Goal: Check status

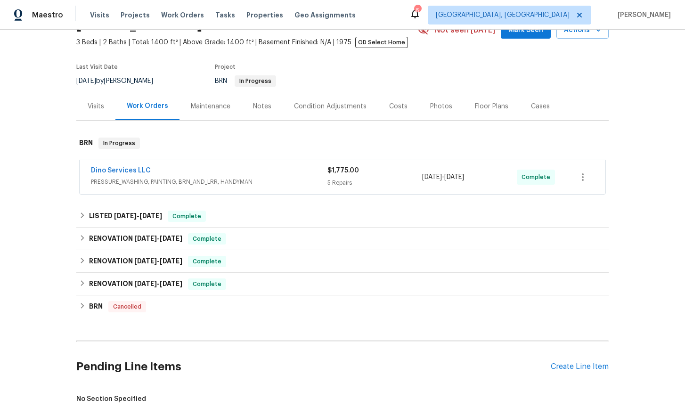
scroll to position [55, 0]
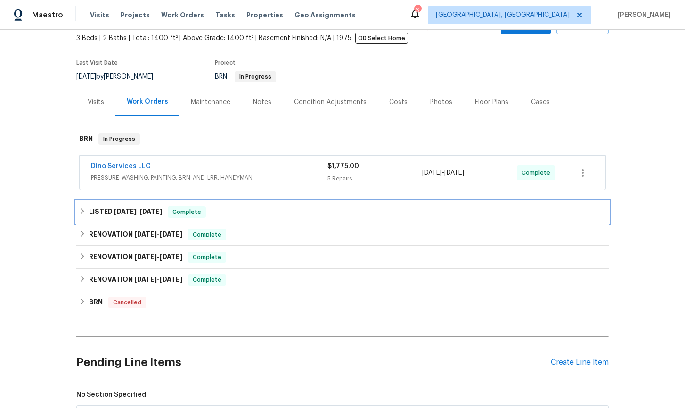
click at [81, 215] on div "LISTED [DATE] - [DATE] Complete" at bounding box center [342, 211] width 527 height 11
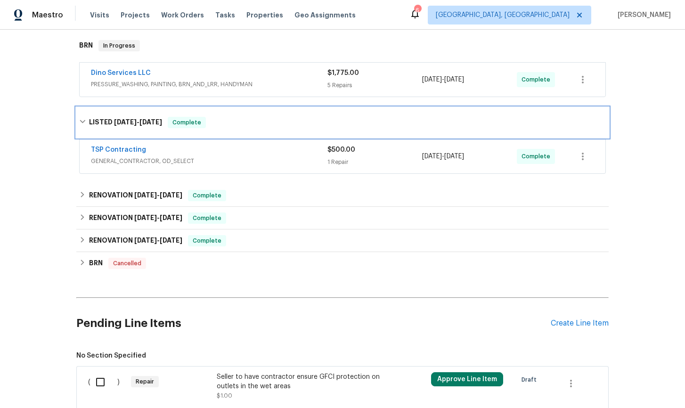
scroll to position [186, 0]
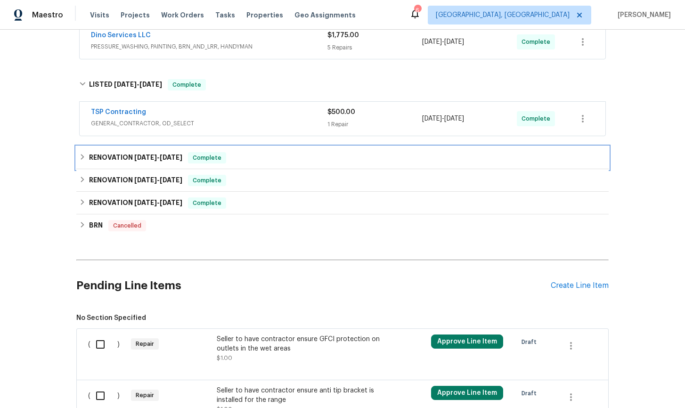
click at [81, 158] on icon at bounding box center [82, 157] width 7 height 7
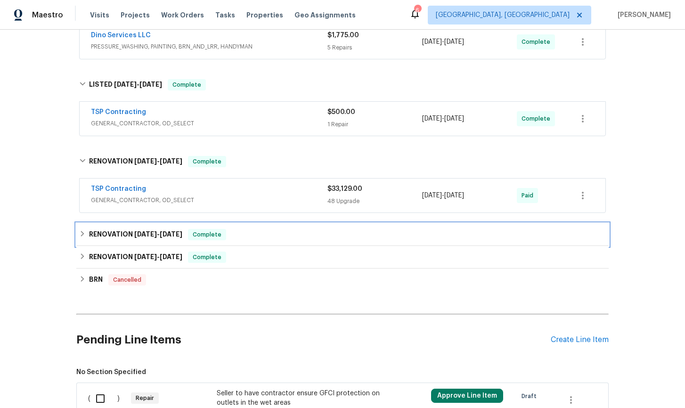
click at [83, 235] on icon at bounding box center [82, 234] width 3 height 6
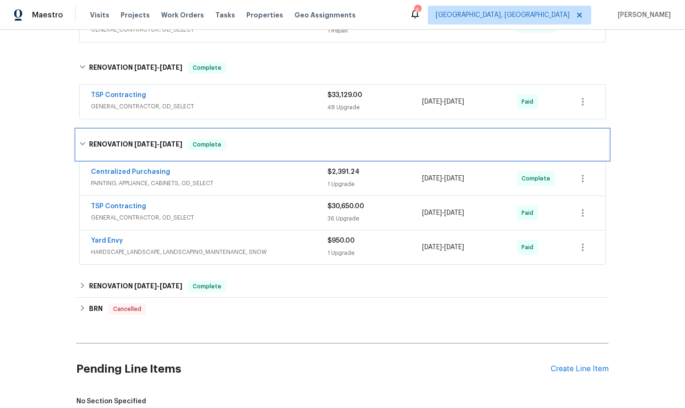
scroll to position [323, 0]
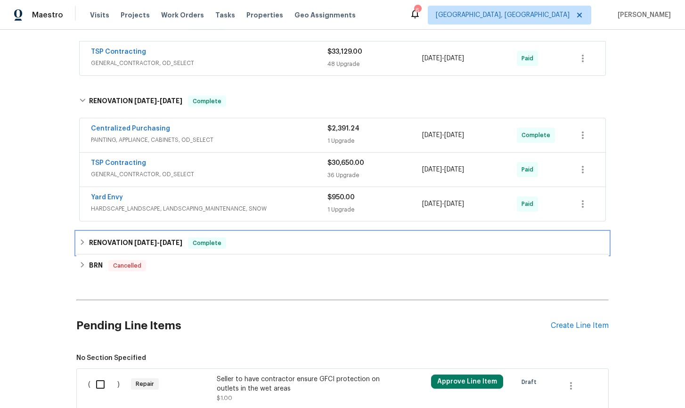
click at [83, 243] on icon at bounding box center [82, 242] width 7 height 7
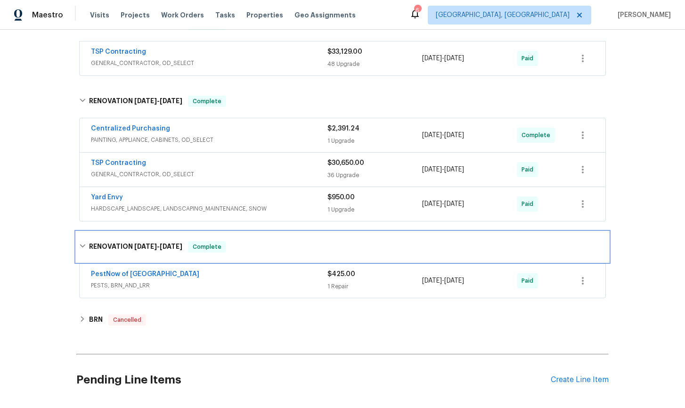
scroll to position [0, 0]
